Goal: Task Accomplishment & Management: Manage account settings

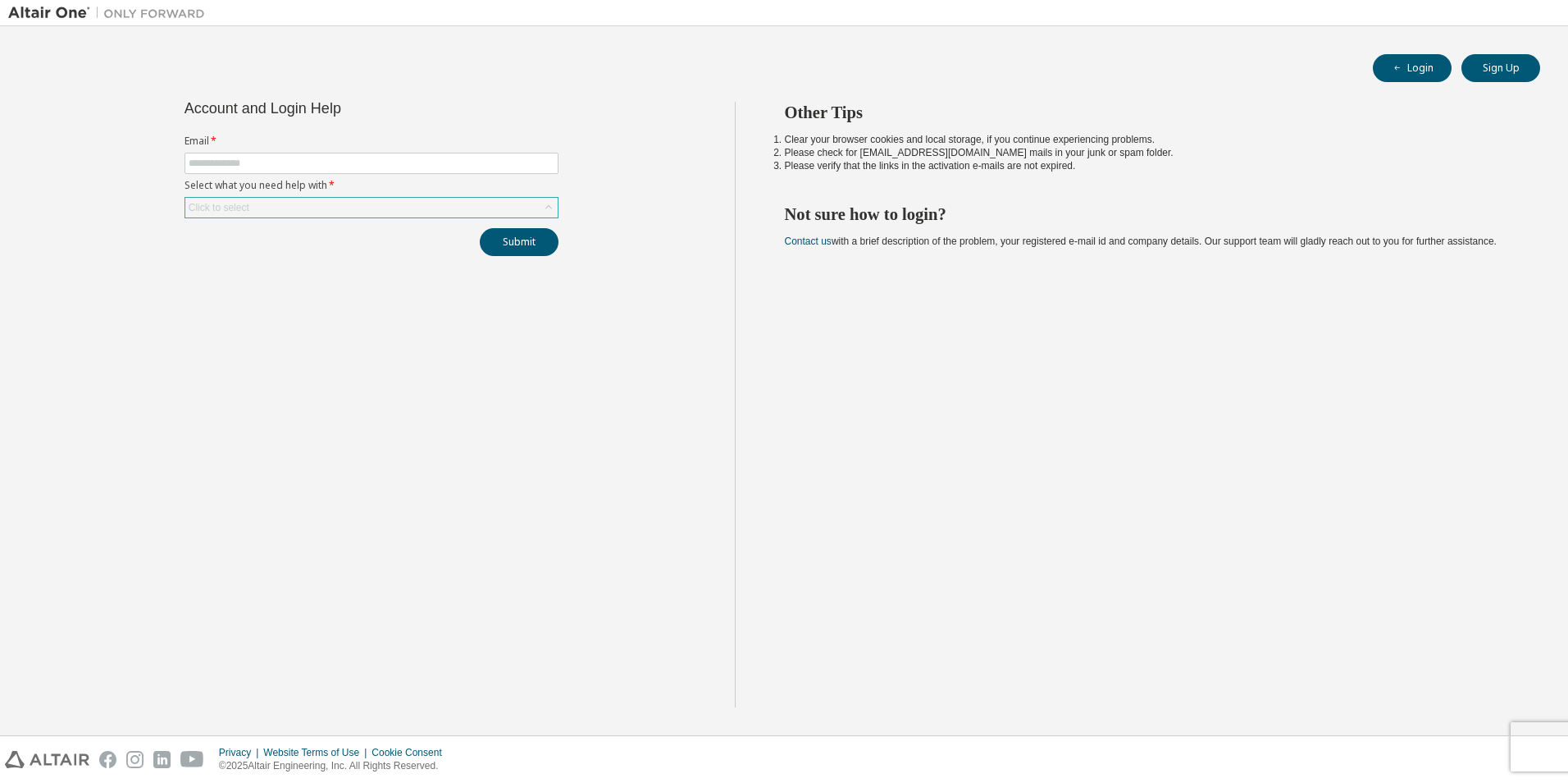
click at [241, 205] on div "Click to select" at bounding box center [218, 208] width 60 height 13
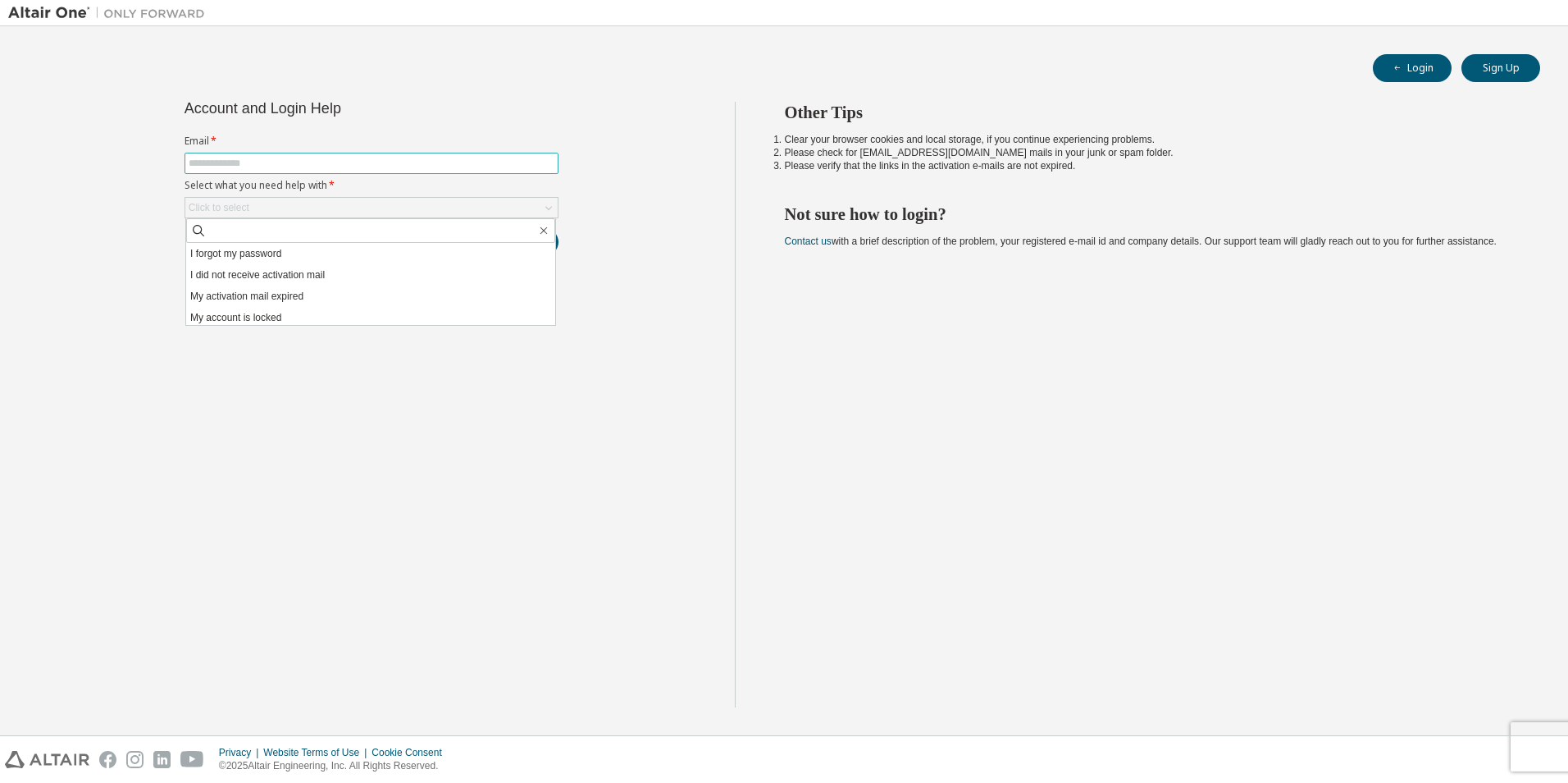
click at [236, 159] on input "text" at bounding box center [371, 164] width 366 height 13
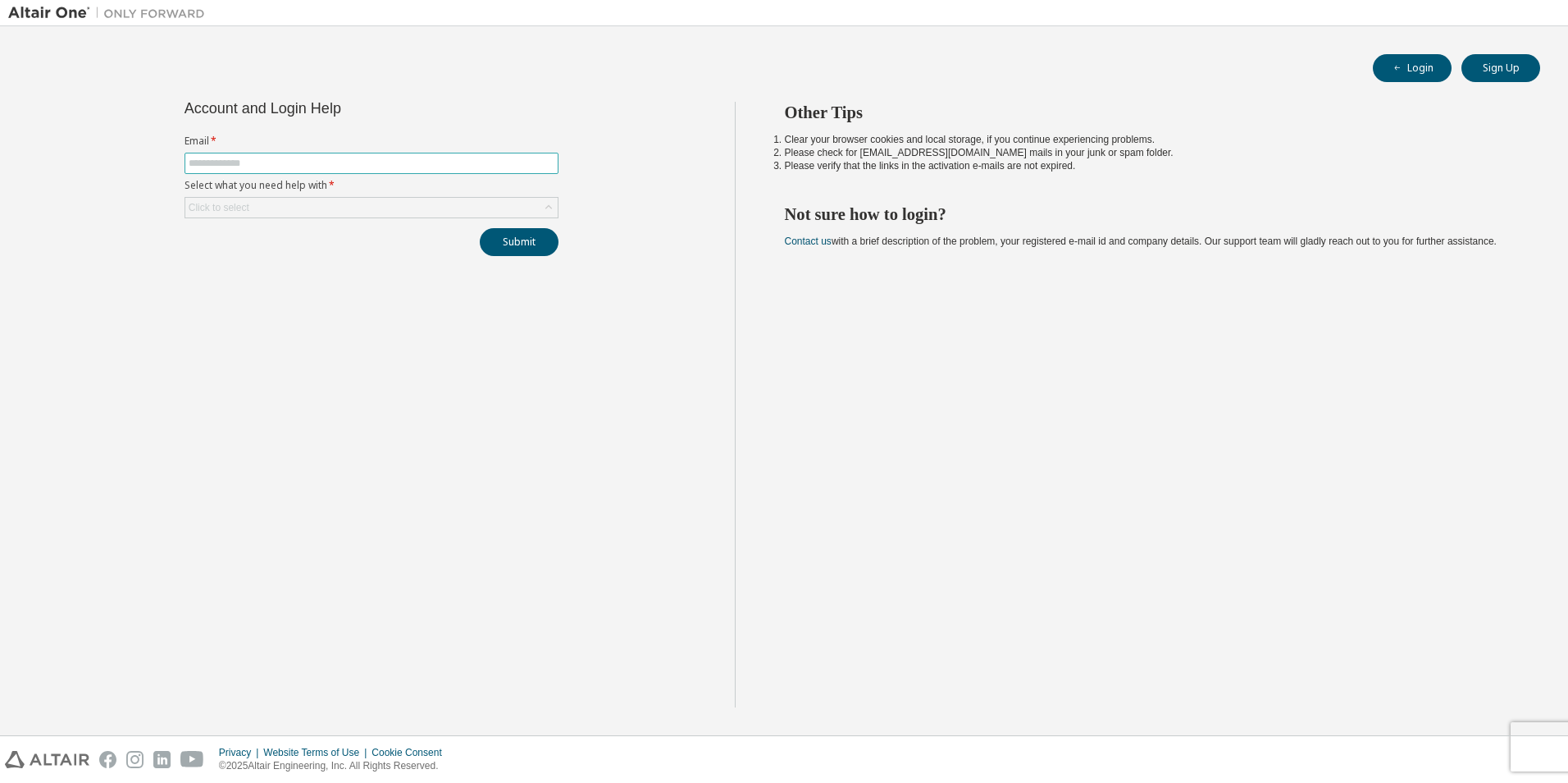
type input "**********"
click at [268, 205] on div "Click to select" at bounding box center [371, 208] width 373 height 20
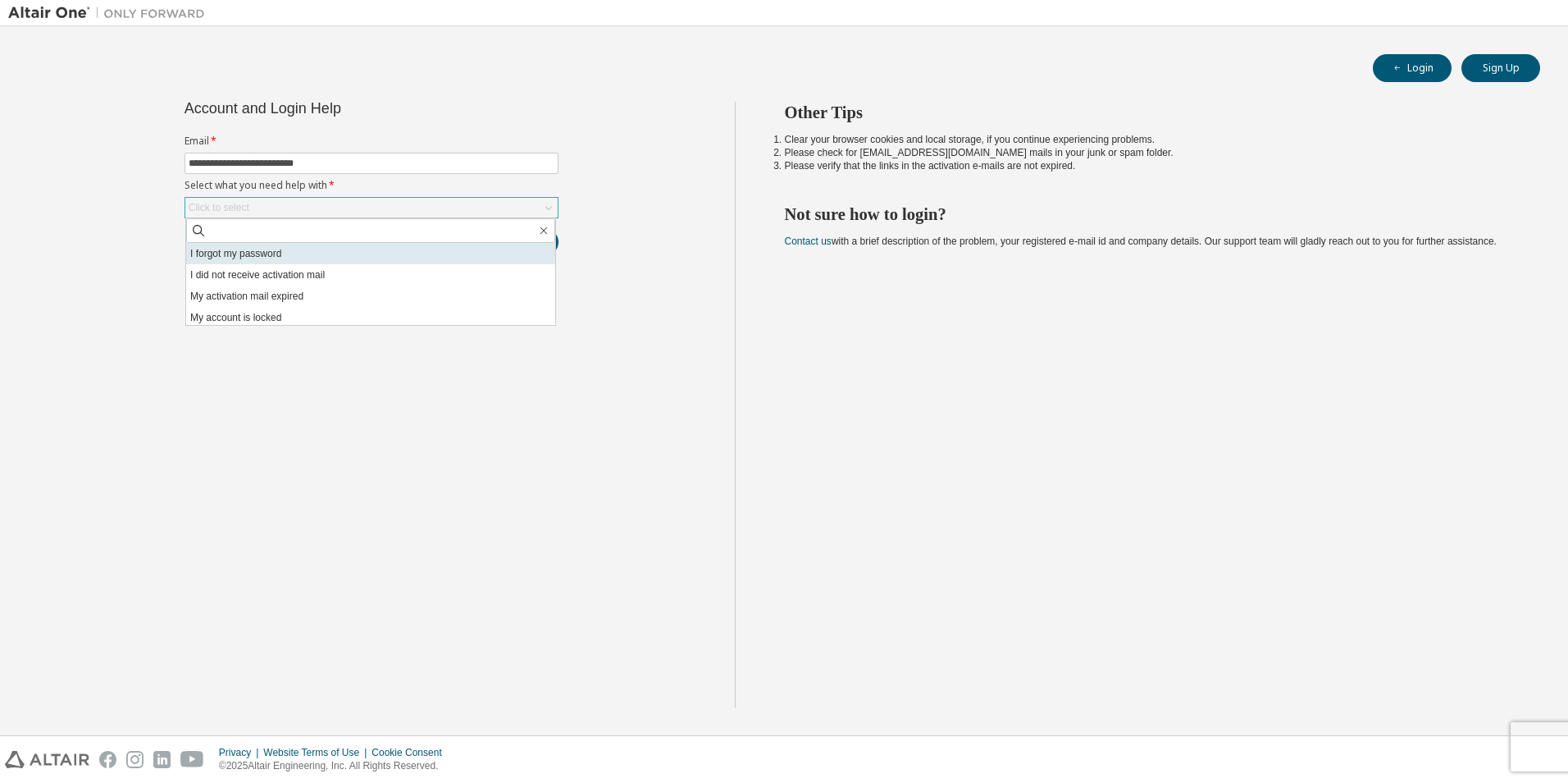
click at [246, 255] on li "I forgot my password" at bounding box center [370, 254] width 369 height 21
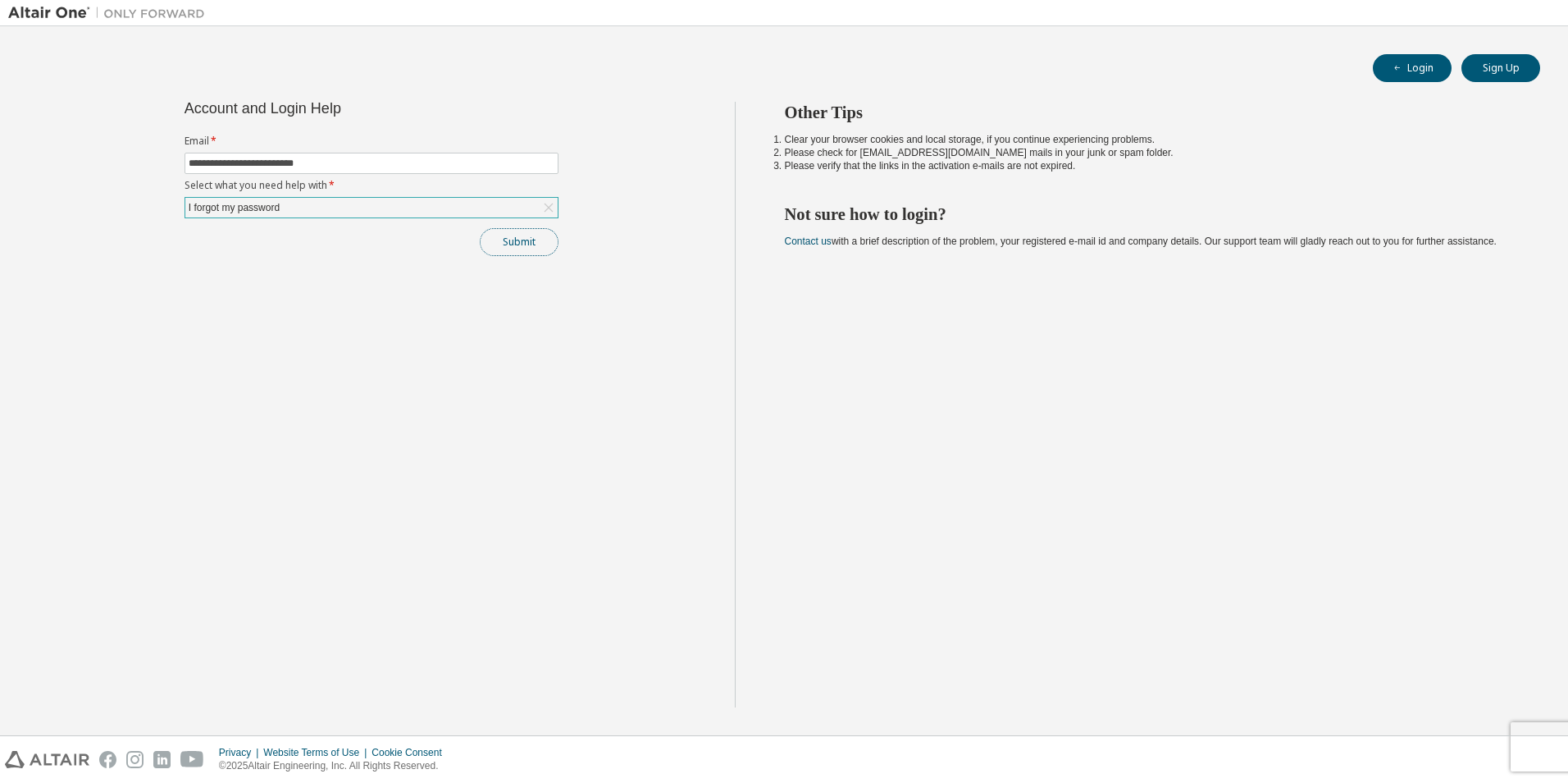
click at [539, 233] on button "Submit" at bounding box center [519, 242] width 79 height 28
drag, startPoint x: 365, startPoint y: 160, endPoint x: 160, endPoint y: 160, distance: 205.0
click at [160, 160] on div "**********" at bounding box center [371, 404] width 727 height 605
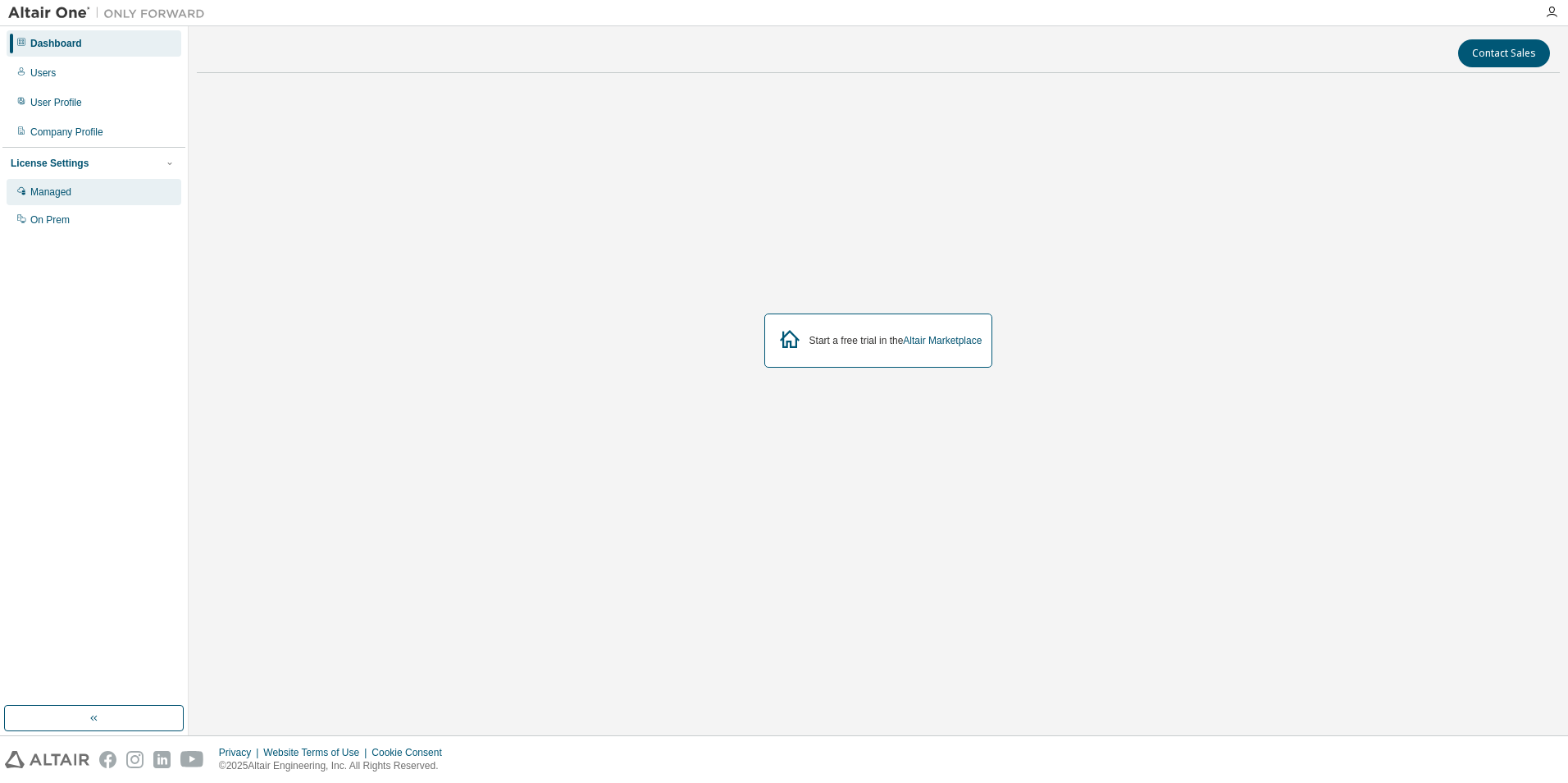
click at [66, 197] on div "Managed" at bounding box center [51, 192] width 41 height 13
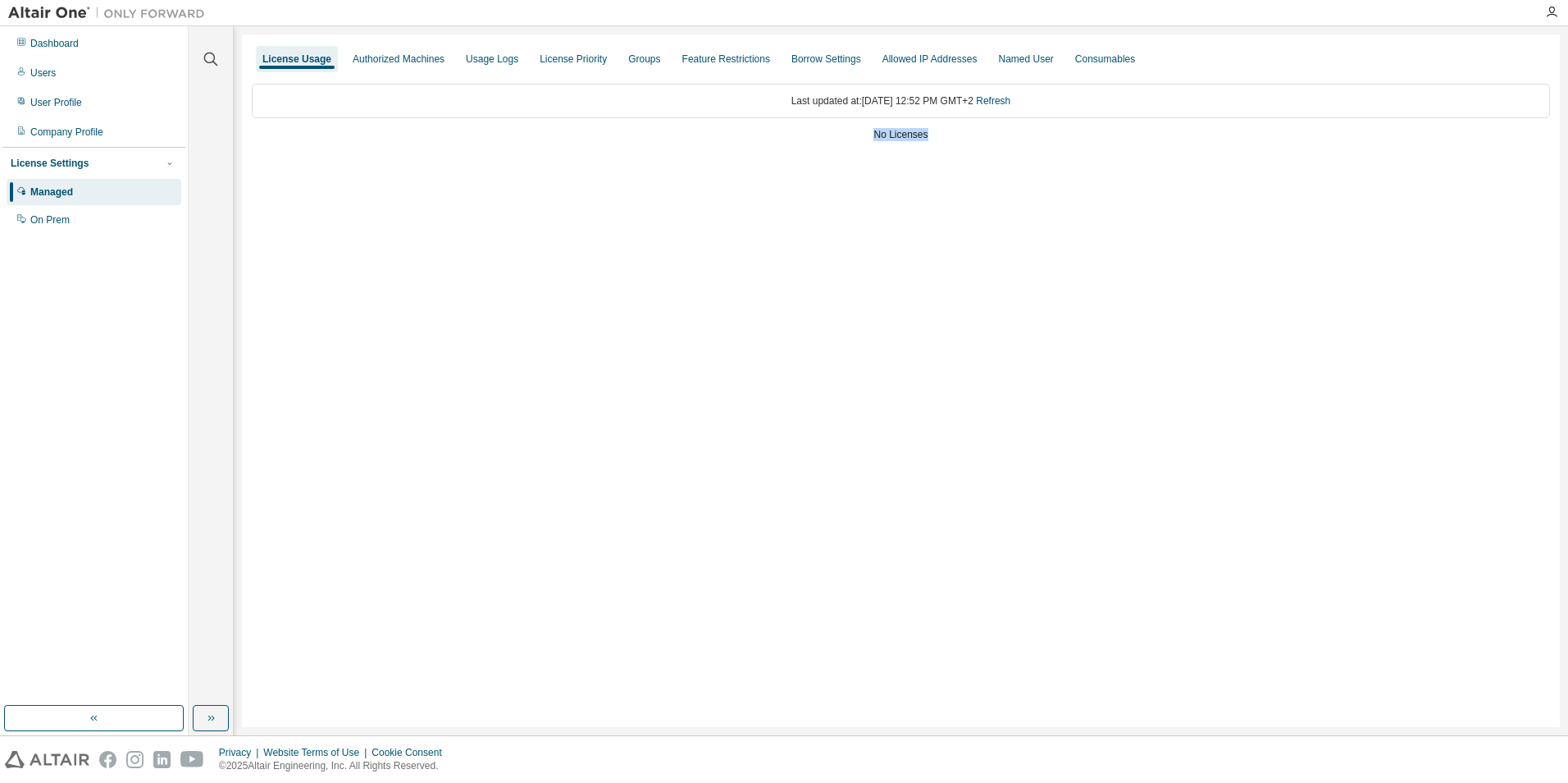
drag, startPoint x: 873, startPoint y: 138, endPoint x: 949, endPoint y: 136, distance: 76.0
click at [949, 136] on div "No Licenses" at bounding box center [901, 135] width 1299 height 13
click at [50, 217] on div "On Prem" at bounding box center [50, 220] width 40 height 13
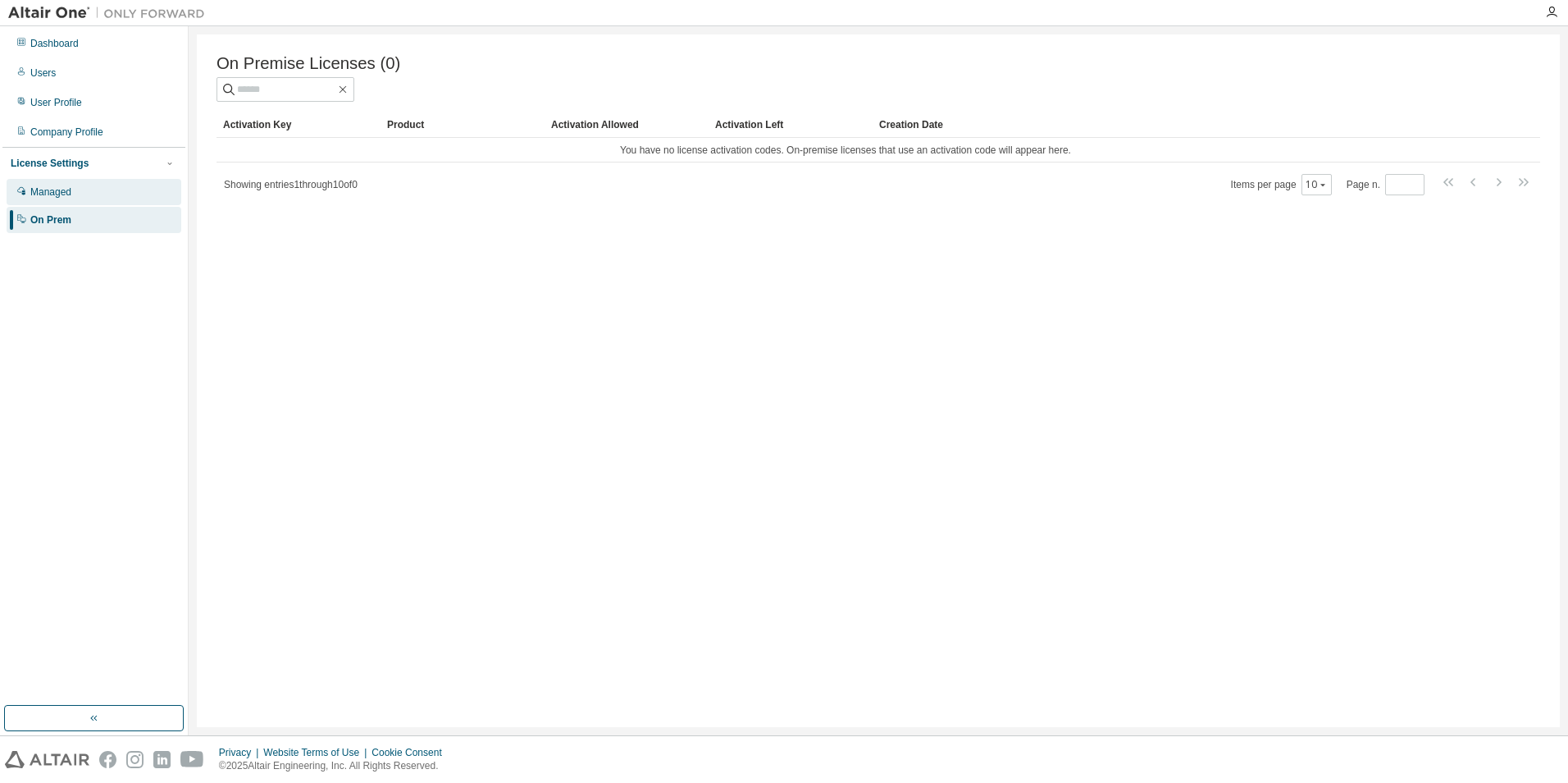
click at [69, 200] on div "Managed" at bounding box center [93, 192] width 174 height 26
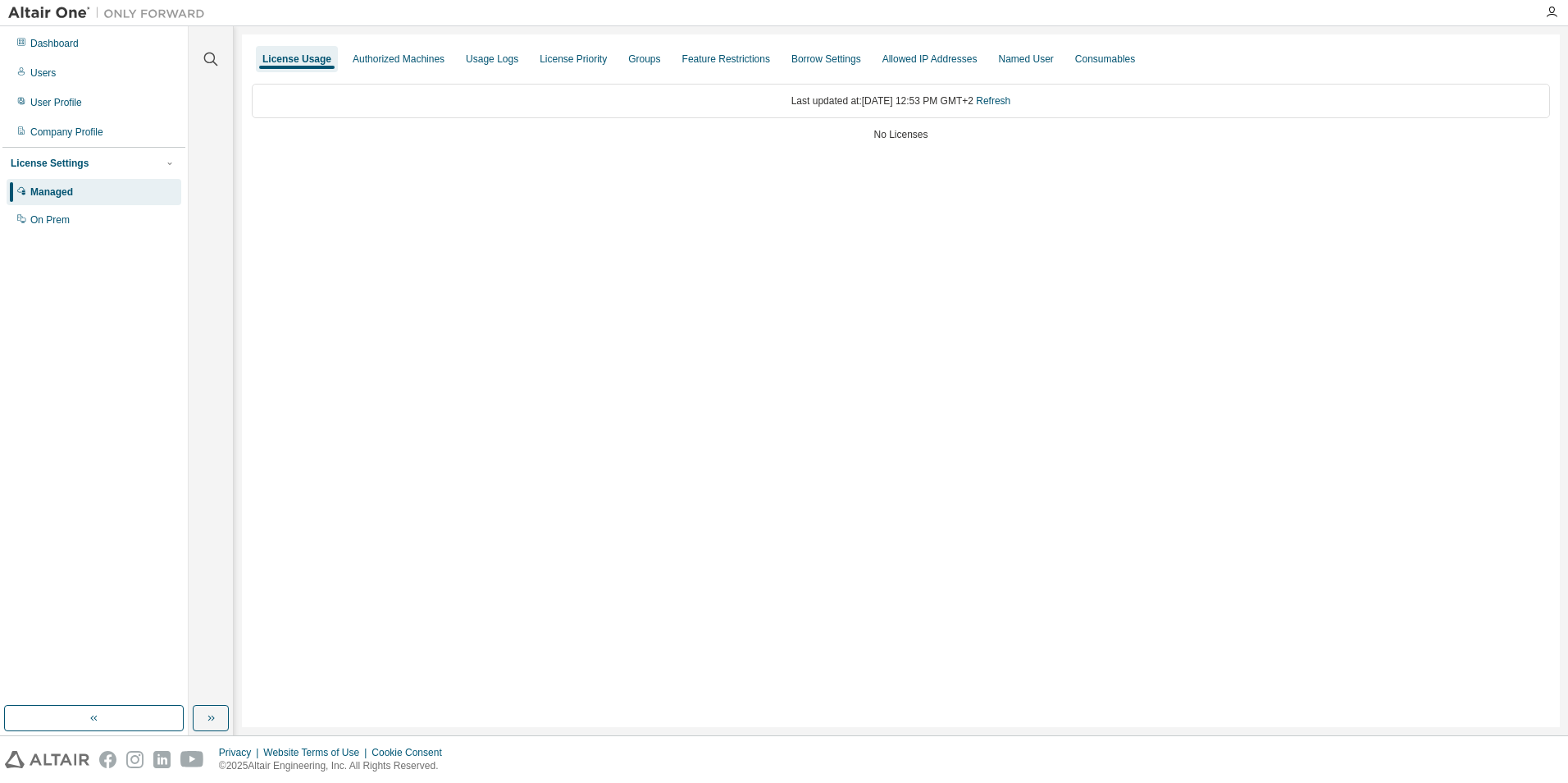
click at [915, 131] on div "No Licenses" at bounding box center [901, 135] width 1299 height 13
drag, startPoint x: 939, startPoint y: 131, endPoint x: 803, endPoint y: 151, distance: 137.5
click at [803, 151] on div "Last updated at: [DATE] 12:53 PM GMT+2 Refresh No Licenses" at bounding box center [901, 113] width 1299 height 80
